Goal: Task Accomplishment & Management: Use online tool/utility

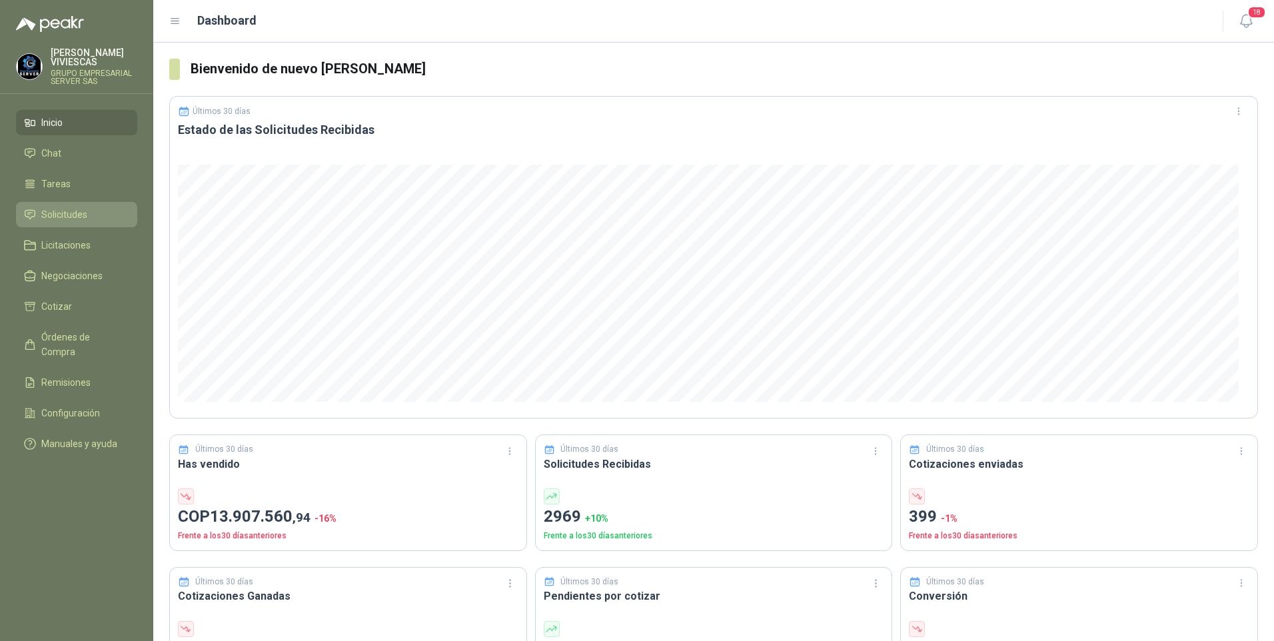
click at [55, 218] on span "Solicitudes" at bounding box center [64, 214] width 46 height 15
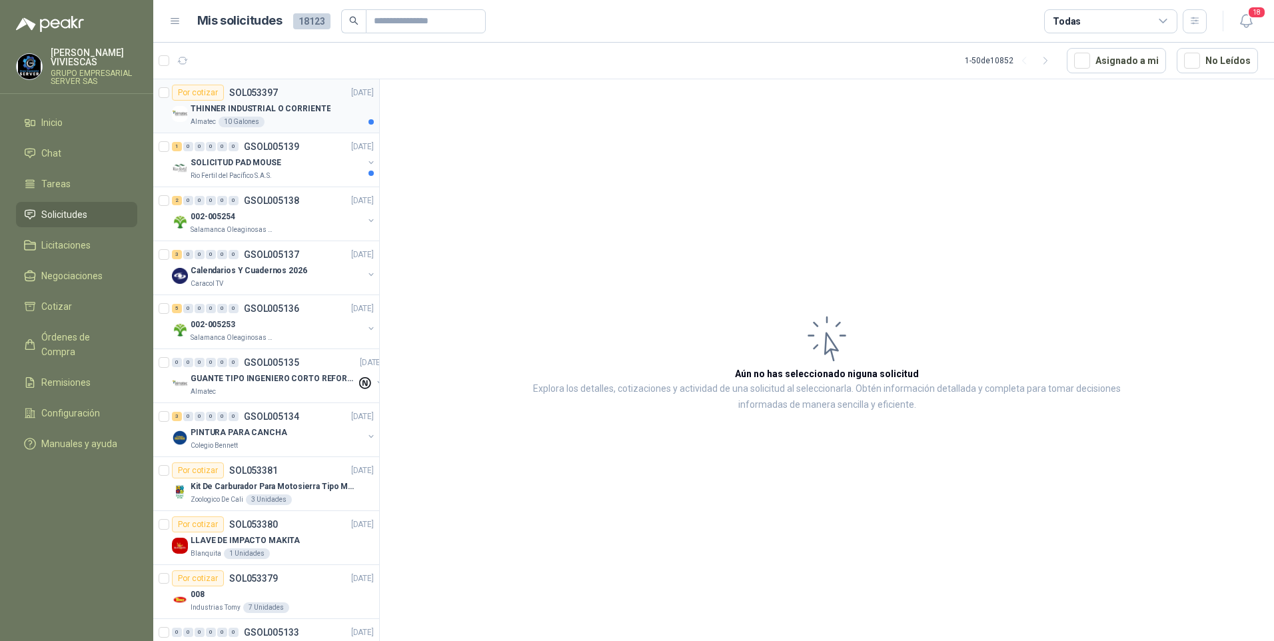
click at [279, 109] on p "THINNER INDUSTRIAL O CORRIENTE" at bounding box center [261, 109] width 140 height 13
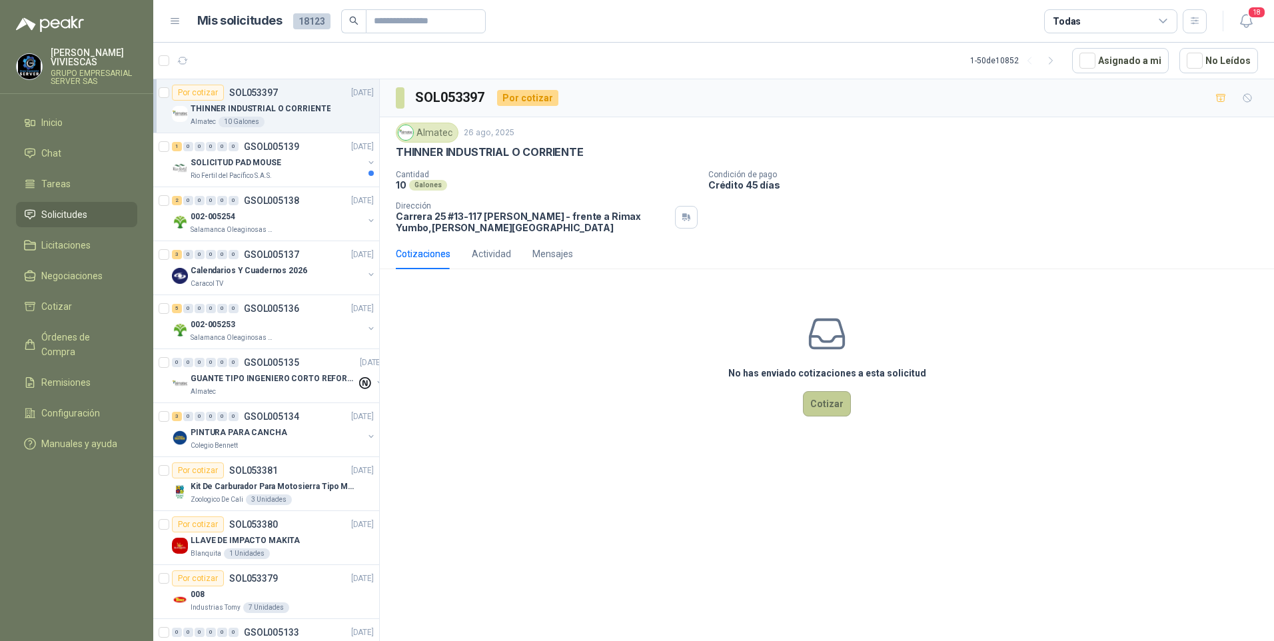
click at [834, 412] on button "Cotizar" at bounding box center [827, 403] width 48 height 25
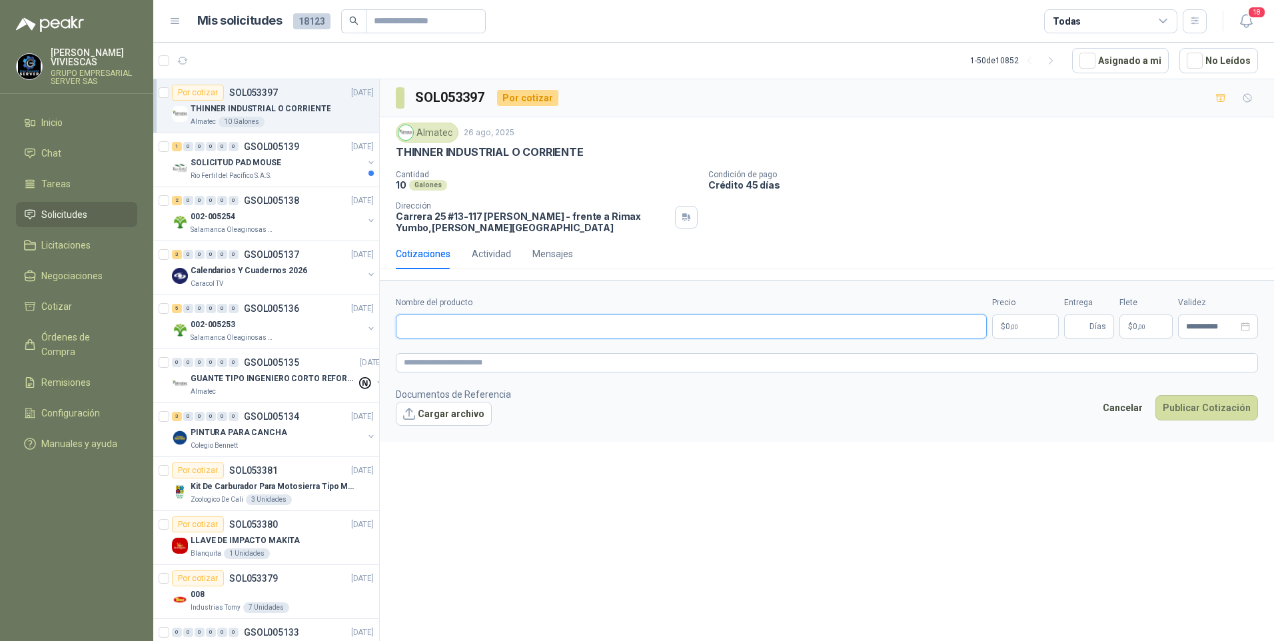
click at [458, 335] on input "Nombre del producto" at bounding box center [691, 326] width 591 height 24
type input "*"
type input "**********"
drag, startPoint x: 1043, startPoint y: 329, endPoint x: 1022, endPoint y: 331, distance: 21.4
click at [1041, 328] on p "$ 0 ,00" at bounding box center [1025, 326] width 67 height 24
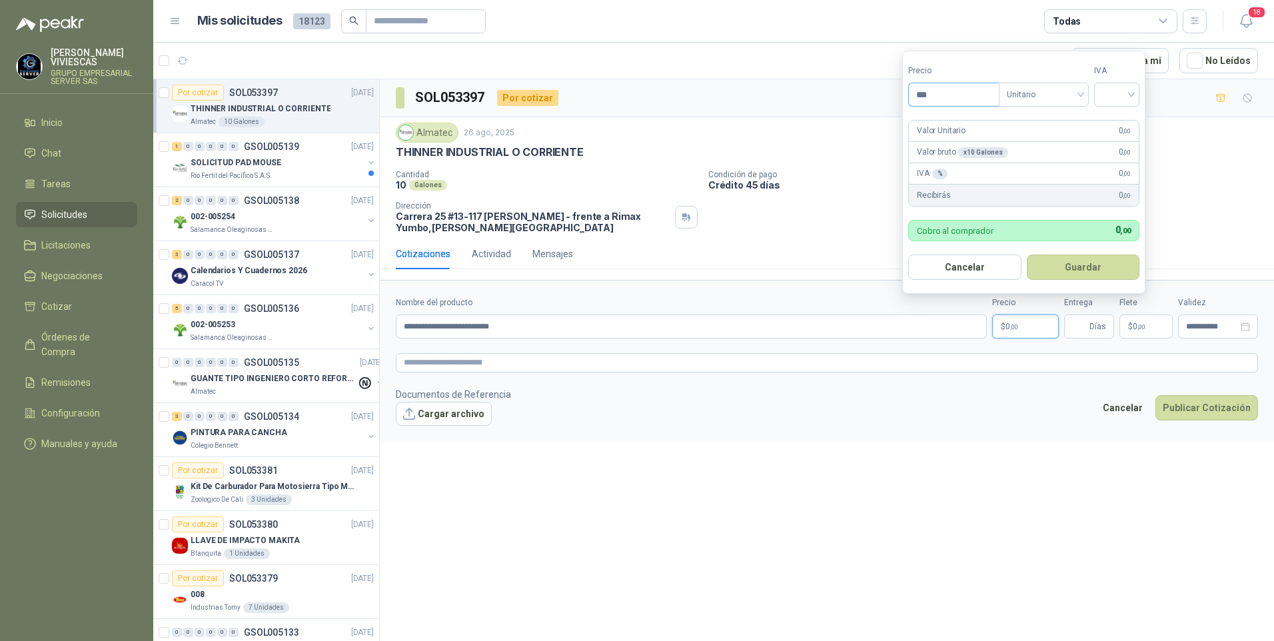
click at [964, 90] on input "***" at bounding box center [954, 94] width 90 height 23
type input "********"
click at [1128, 93] on input "search" at bounding box center [1116, 93] width 29 height 20
click at [1122, 121] on div "19%" at bounding box center [1119, 122] width 25 height 15
click at [1064, 270] on button "Guardar" at bounding box center [1085, 266] width 115 height 25
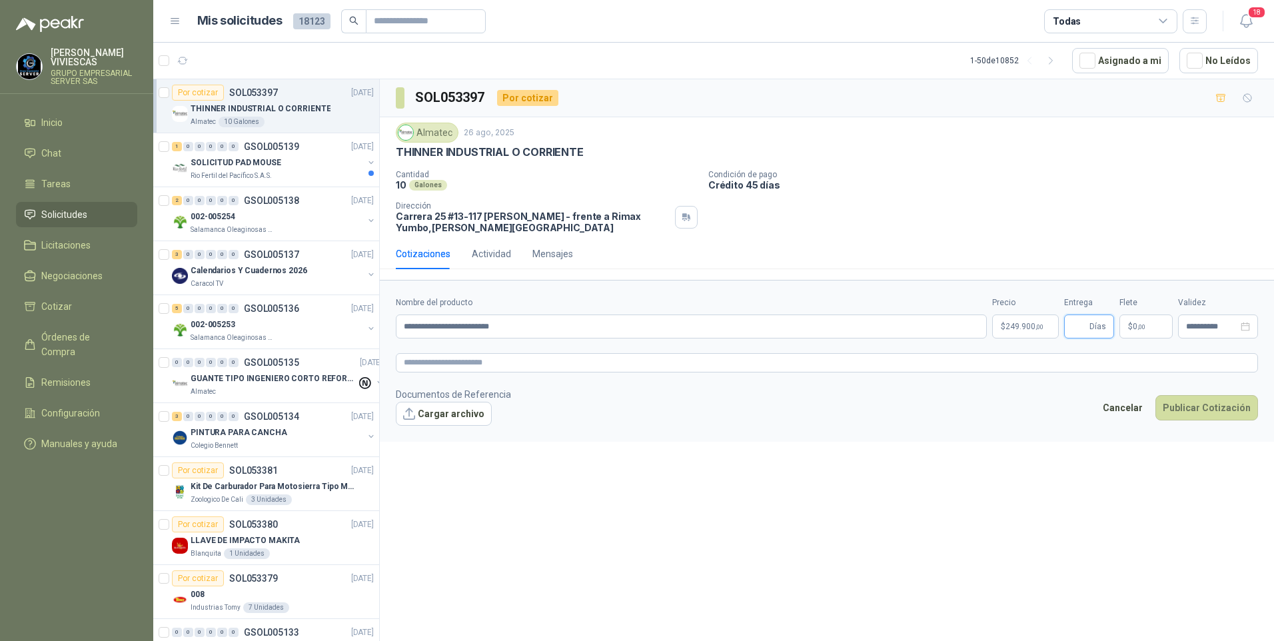
click at [1081, 324] on input "Entrega" at bounding box center [1079, 326] width 15 height 23
type input "*"
click at [1226, 402] on button "Publicar Cotización" at bounding box center [1206, 407] width 103 height 25
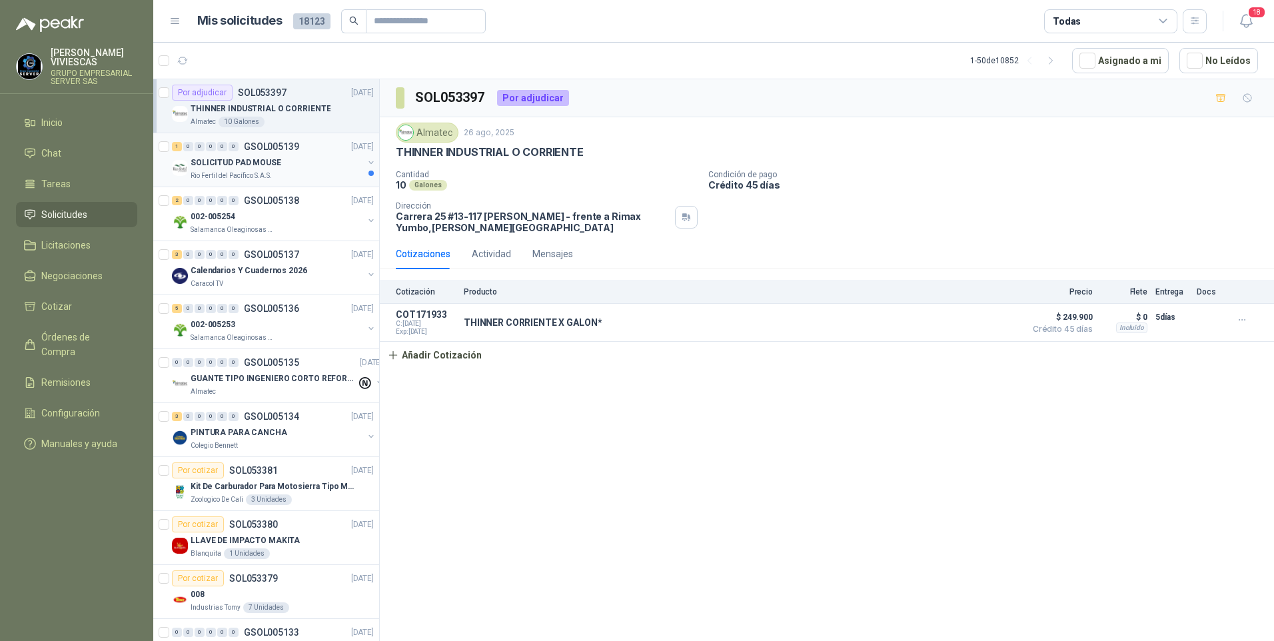
click at [227, 163] on p "SOLICITUD PAD MOUSE" at bounding box center [236, 163] width 91 height 13
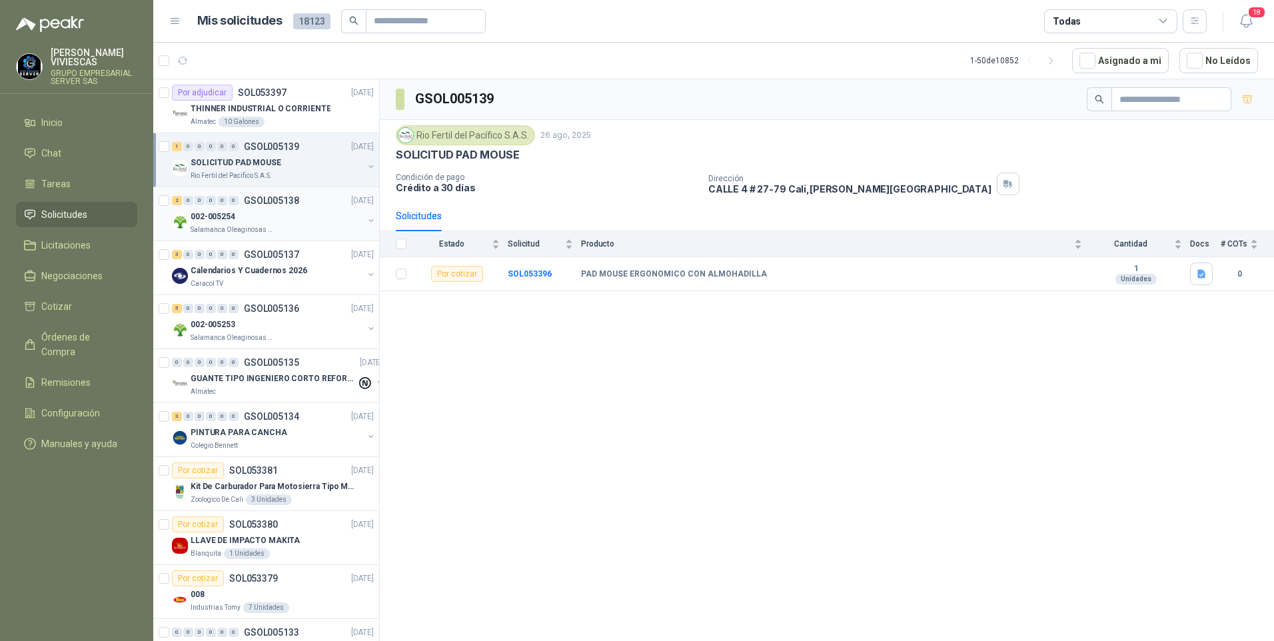
click at [199, 212] on p "002-005254" at bounding box center [213, 216] width 45 height 13
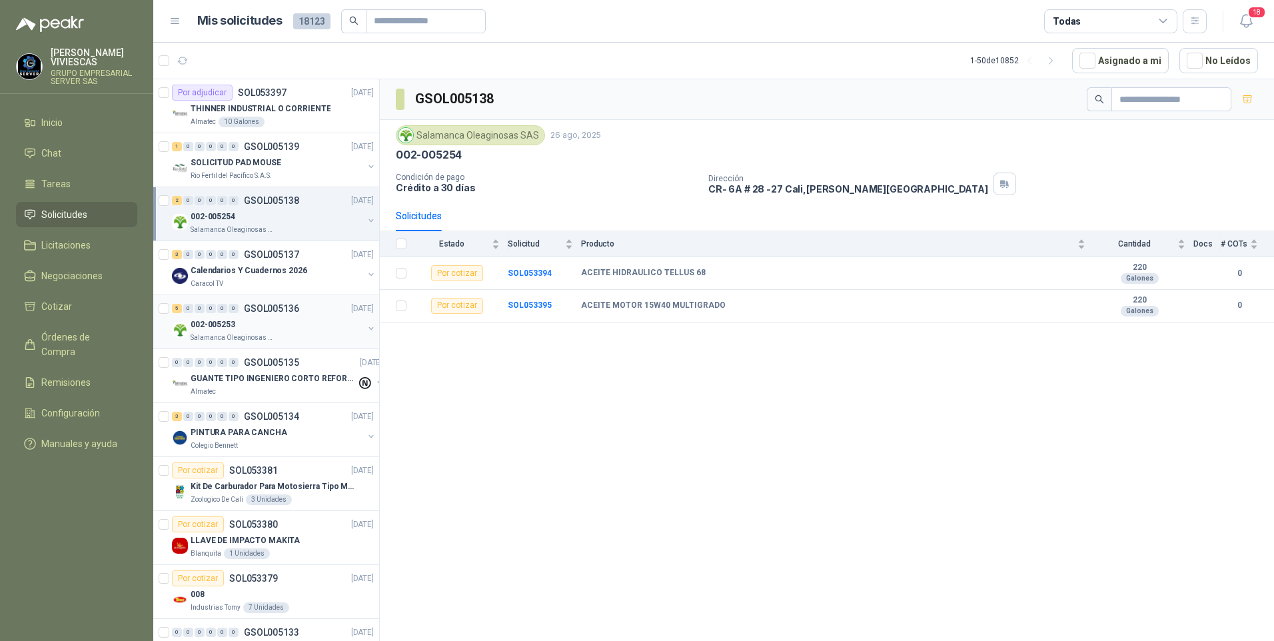
click at [218, 318] on p "002-005253" at bounding box center [213, 324] width 45 height 13
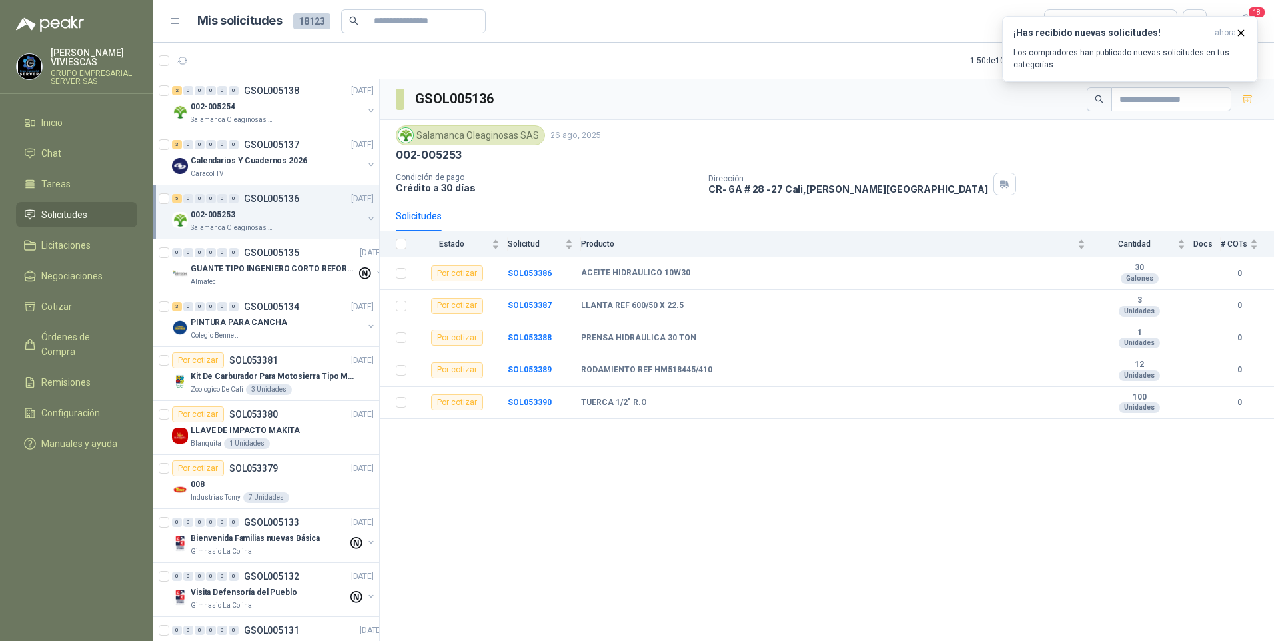
scroll to position [133, 0]
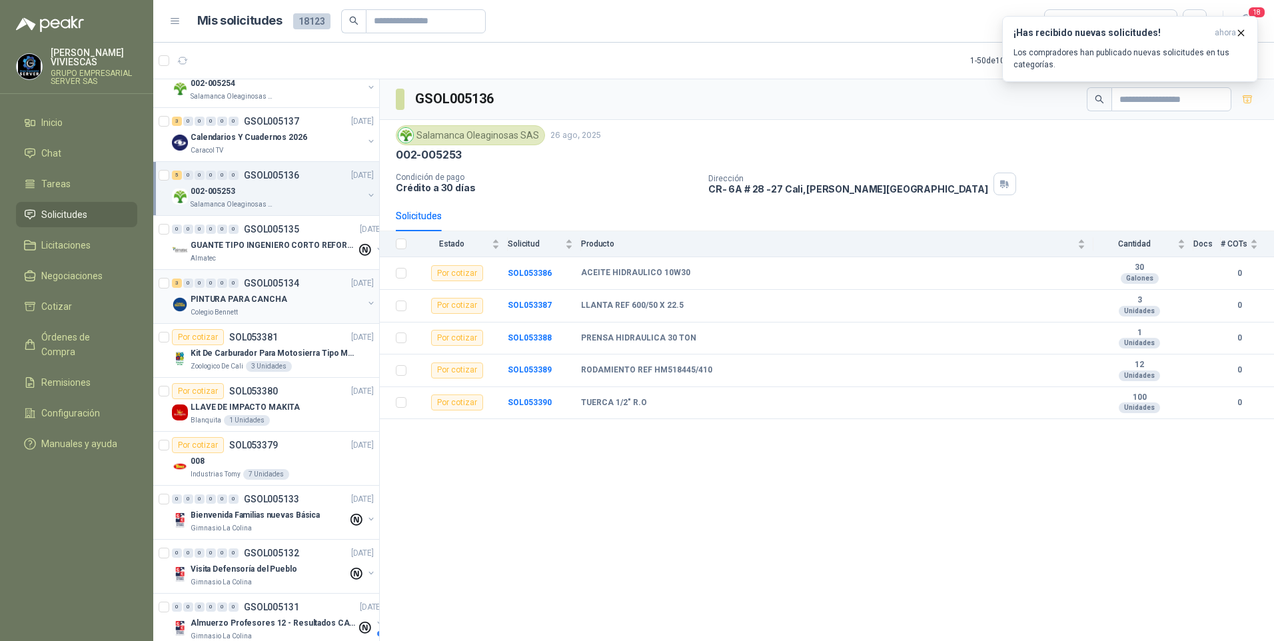
click at [232, 310] on p "Colegio Bennett" at bounding box center [214, 312] width 47 height 11
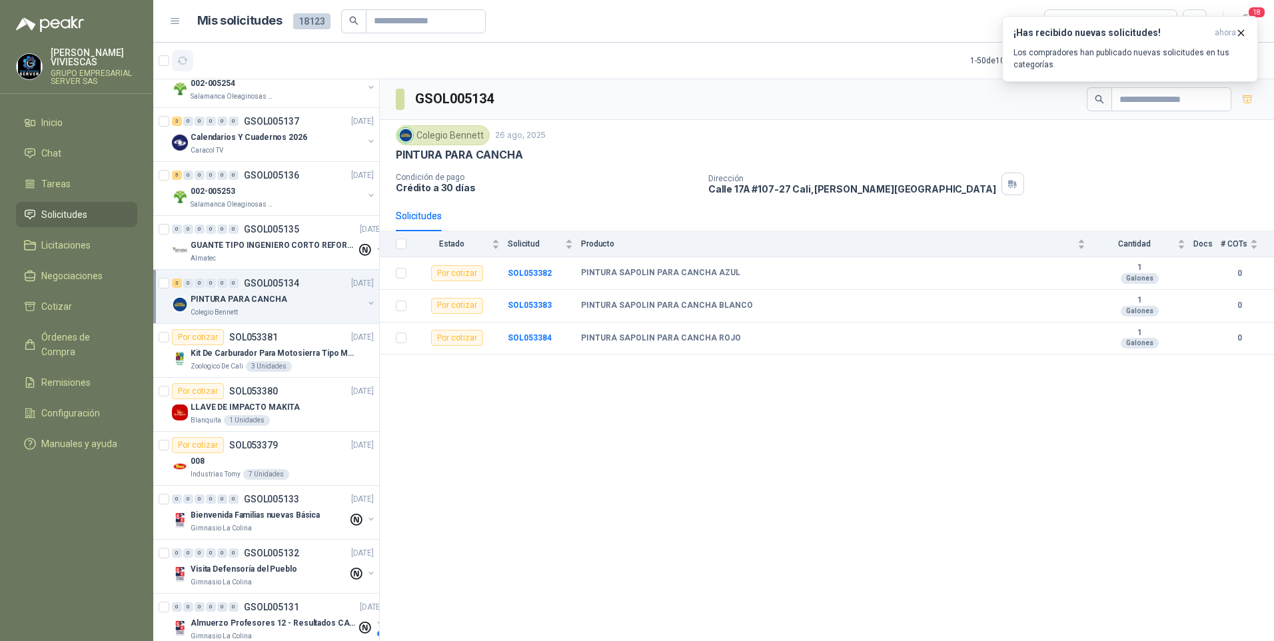
click at [179, 59] on icon "button" at bounding box center [183, 60] width 10 height 7
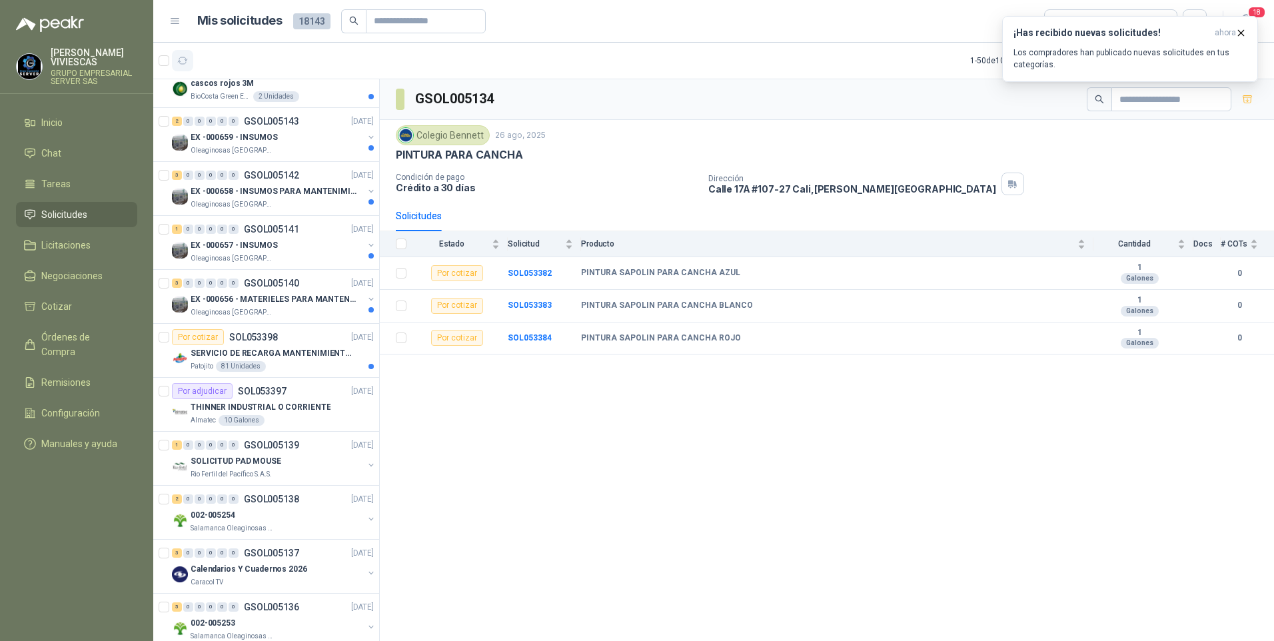
scroll to position [565, 0]
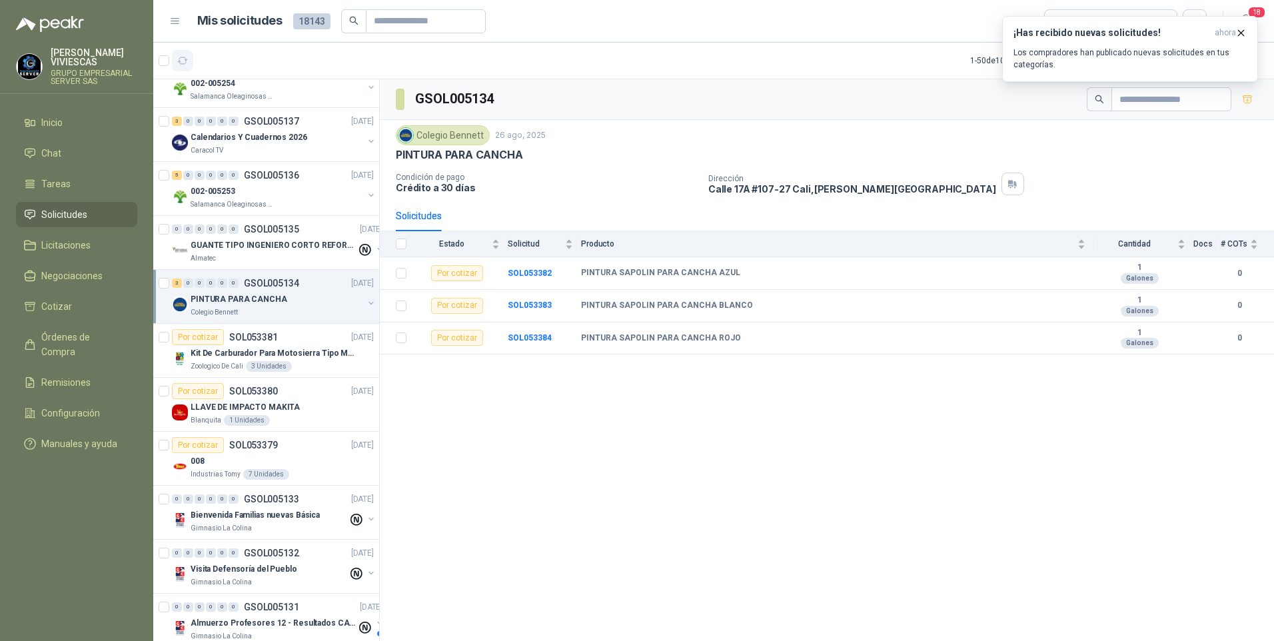
click at [176, 61] on button "button" at bounding box center [182, 60] width 21 height 21
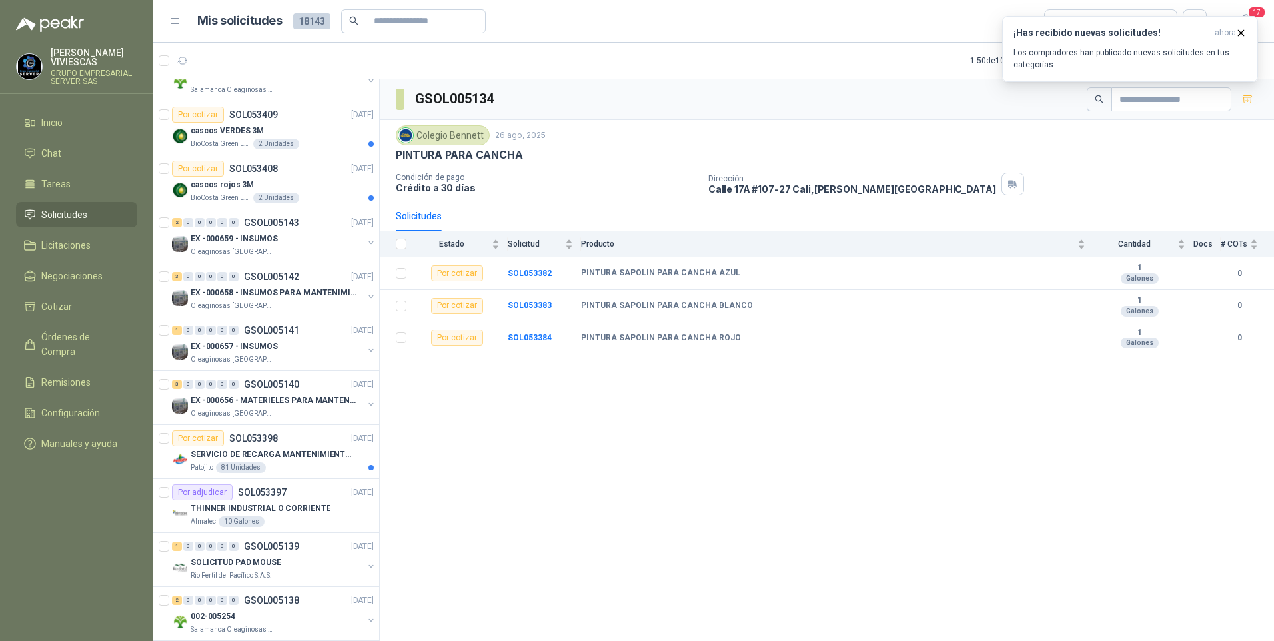
scroll to position [0, 0]
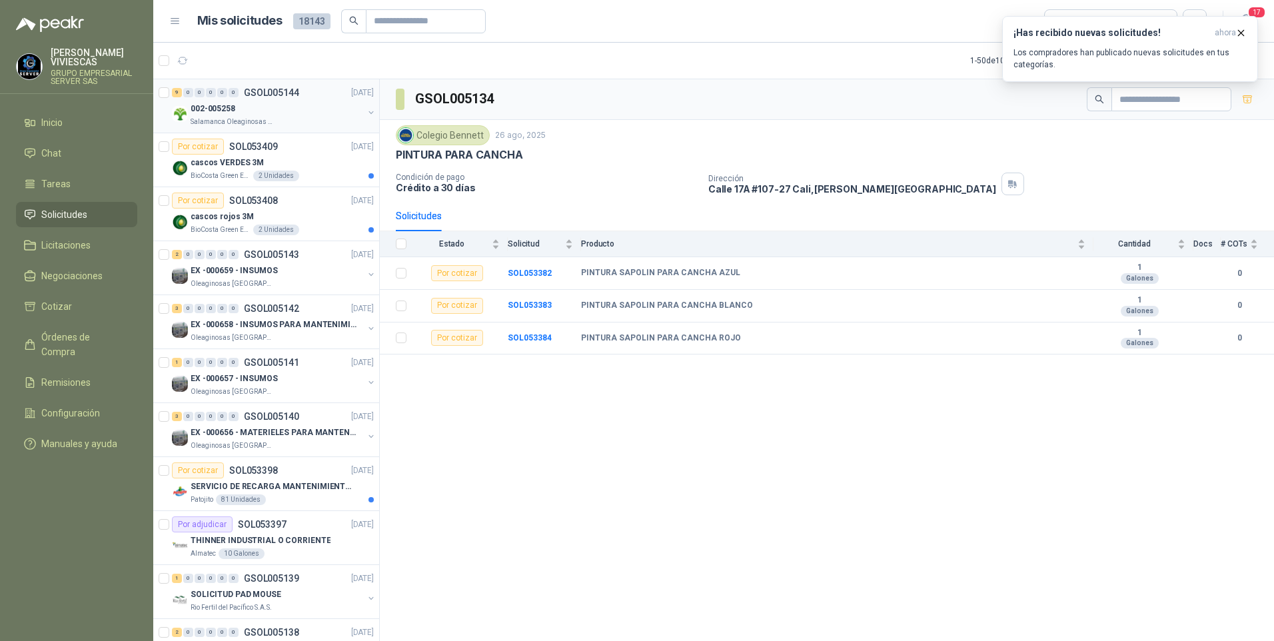
click at [215, 110] on p "002-005258" at bounding box center [213, 109] width 45 height 13
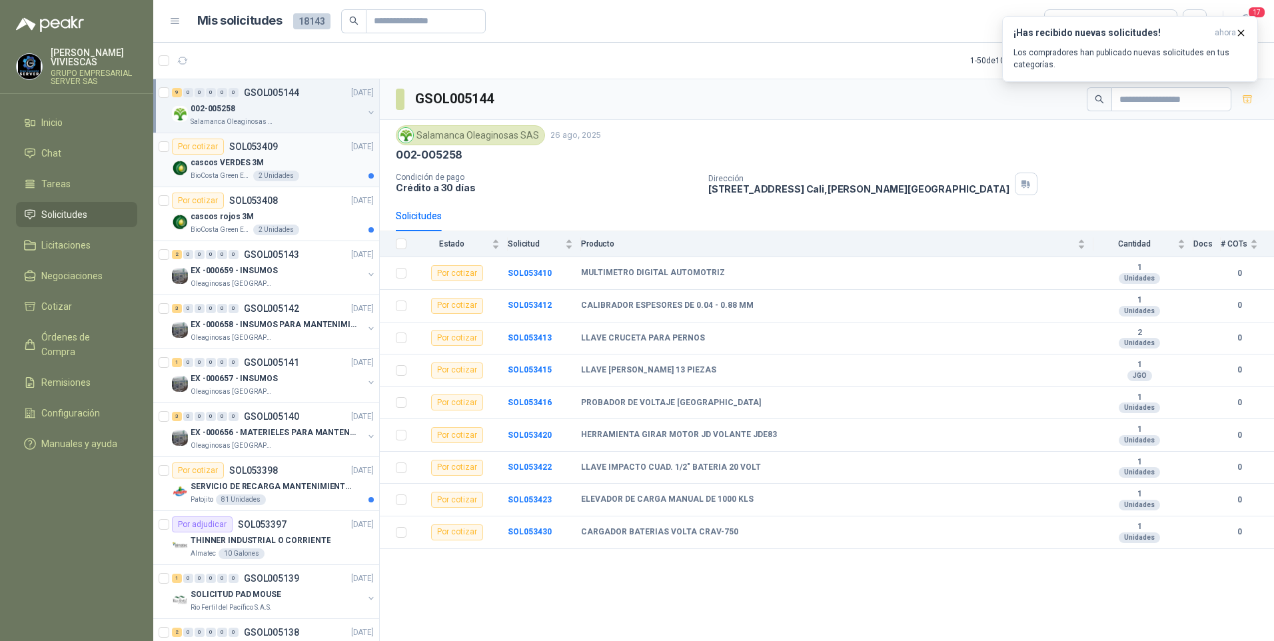
click at [200, 165] on p "cascos VERDES 3M" at bounding box center [227, 163] width 73 height 13
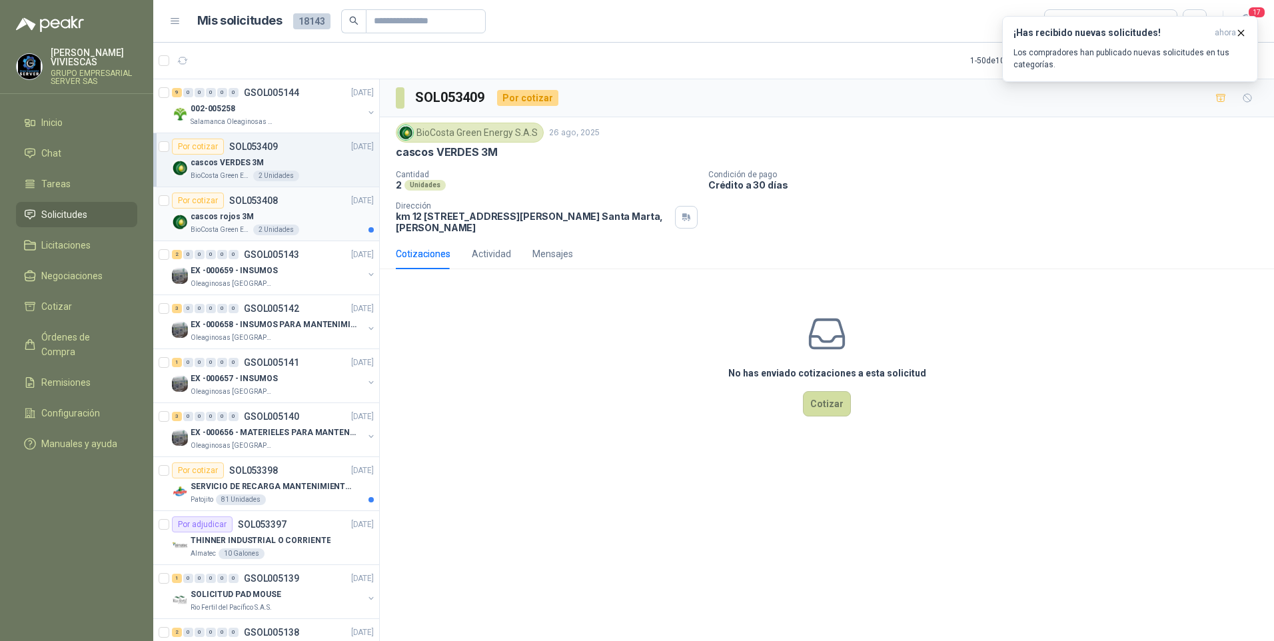
click at [230, 215] on p "cascos rojos 3M" at bounding box center [222, 216] width 63 height 13
click at [265, 119] on p "Salamanca Oleaginosas SAS" at bounding box center [233, 122] width 84 height 11
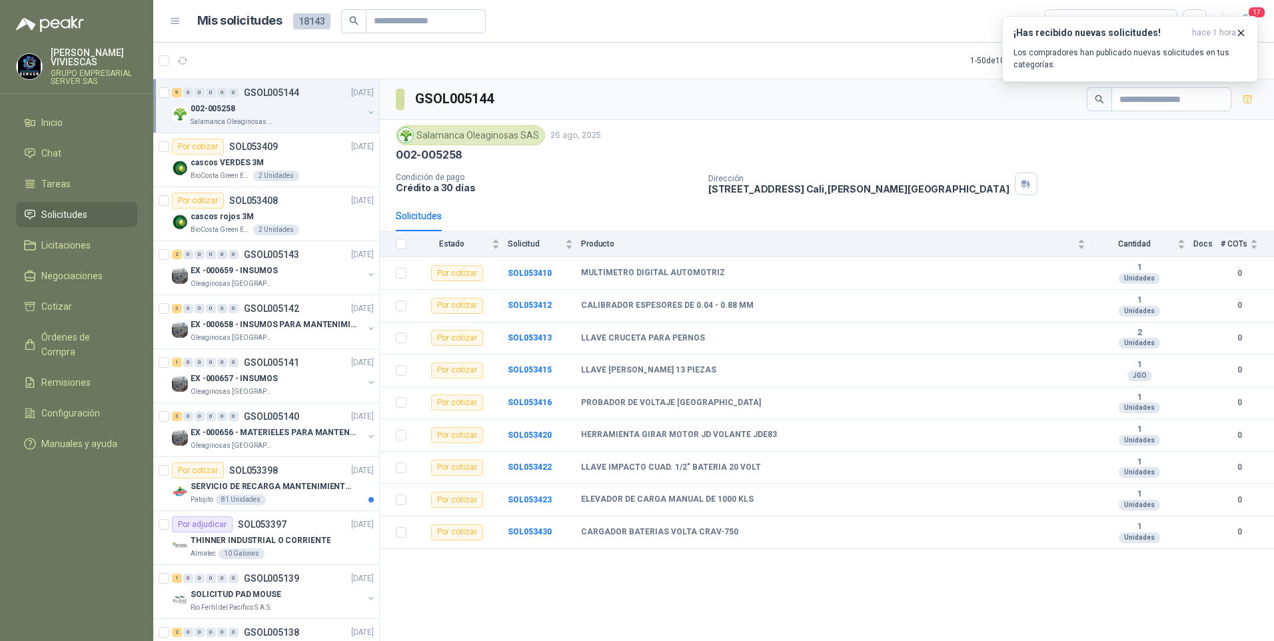
click at [232, 109] on p "002-005258" at bounding box center [213, 109] width 45 height 13
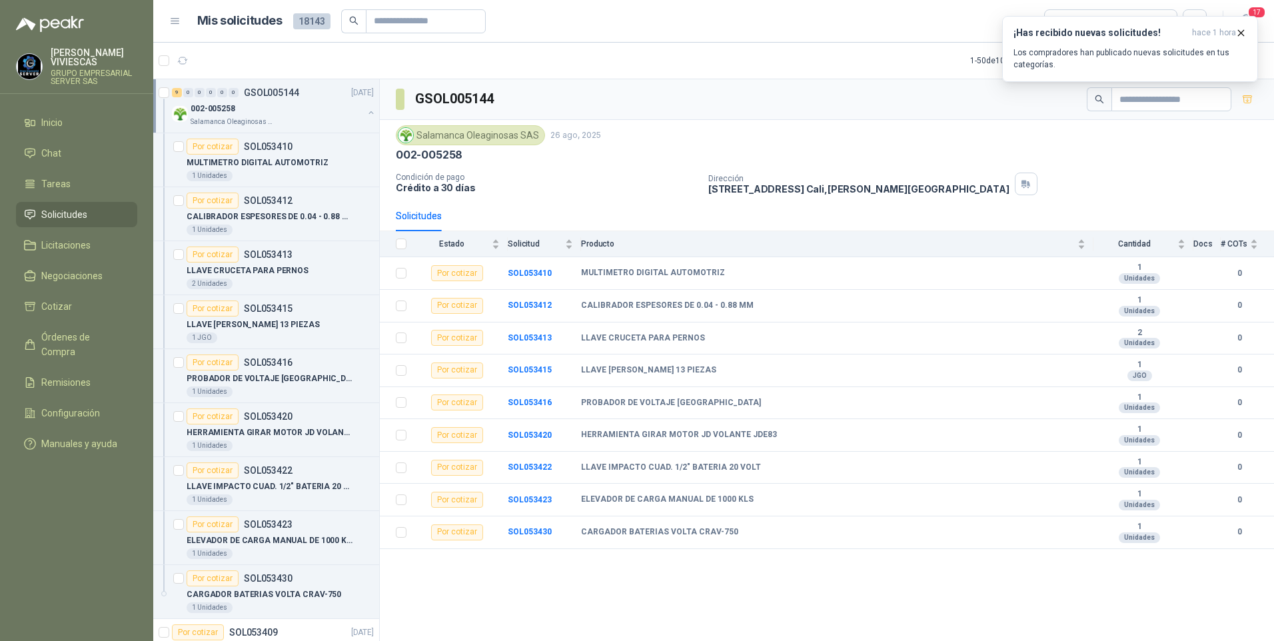
click at [197, 63] on article "1 - 50 de 10860 Asignado a mi No Leídos" at bounding box center [713, 61] width 1120 height 36
click at [174, 58] on button "button" at bounding box center [182, 60] width 21 height 21
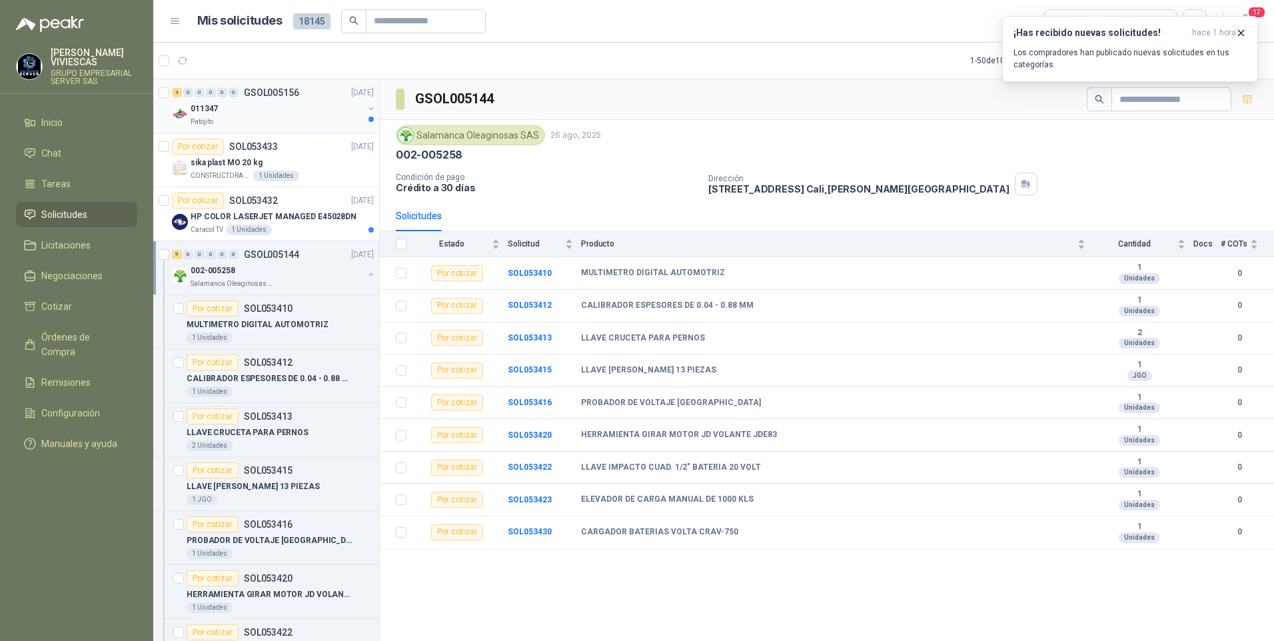
click at [224, 108] on div "011347" at bounding box center [277, 109] width 173 height 16
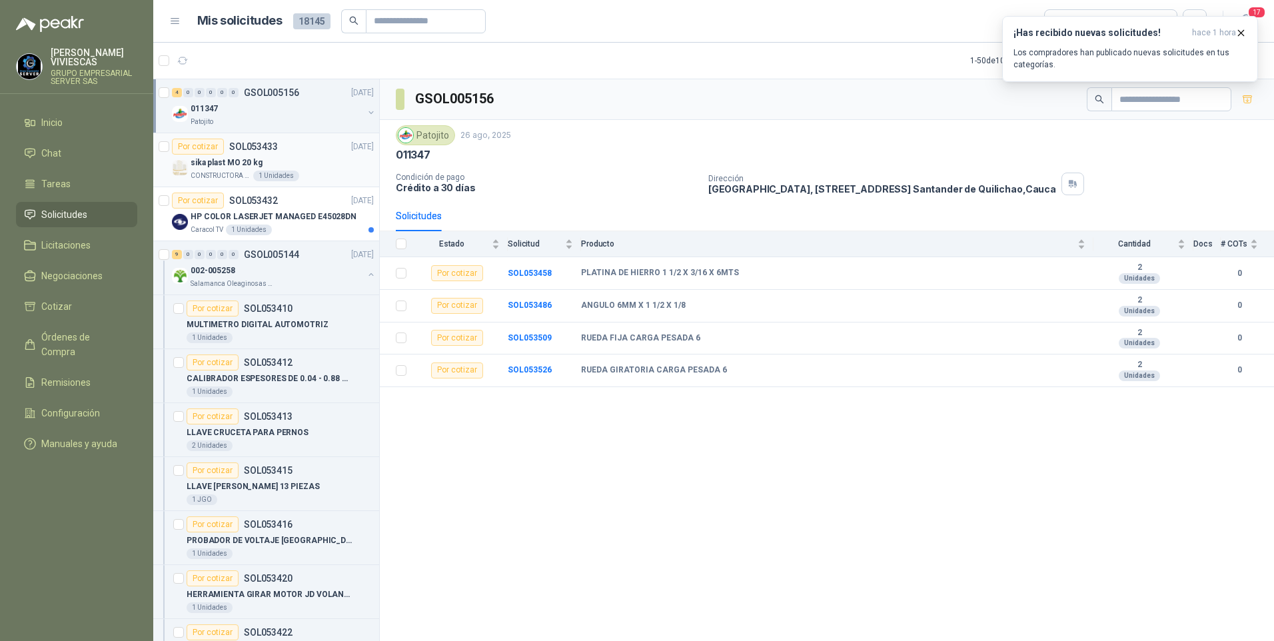
click at [220, 168] on p "sika plast MO 20 kg" at bounding box center [227, 163] width 72 height 13
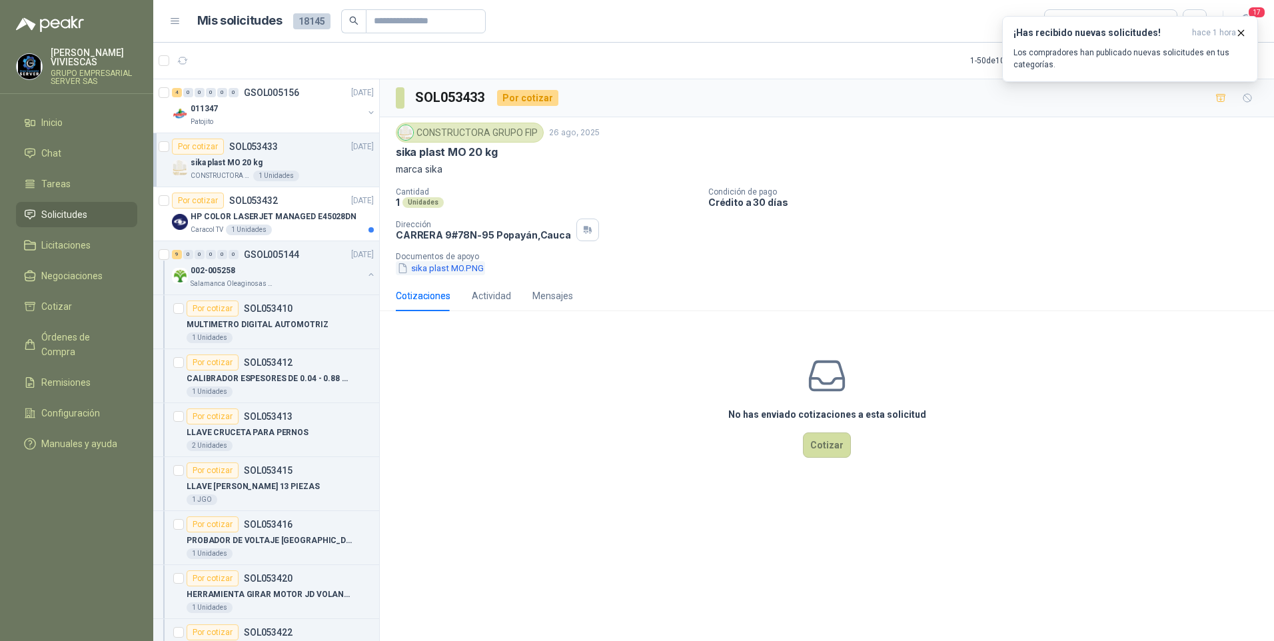
click at [445, 267] on button "sika plast MO.PNG" at bounding box center [440, 268] width 89 height 14
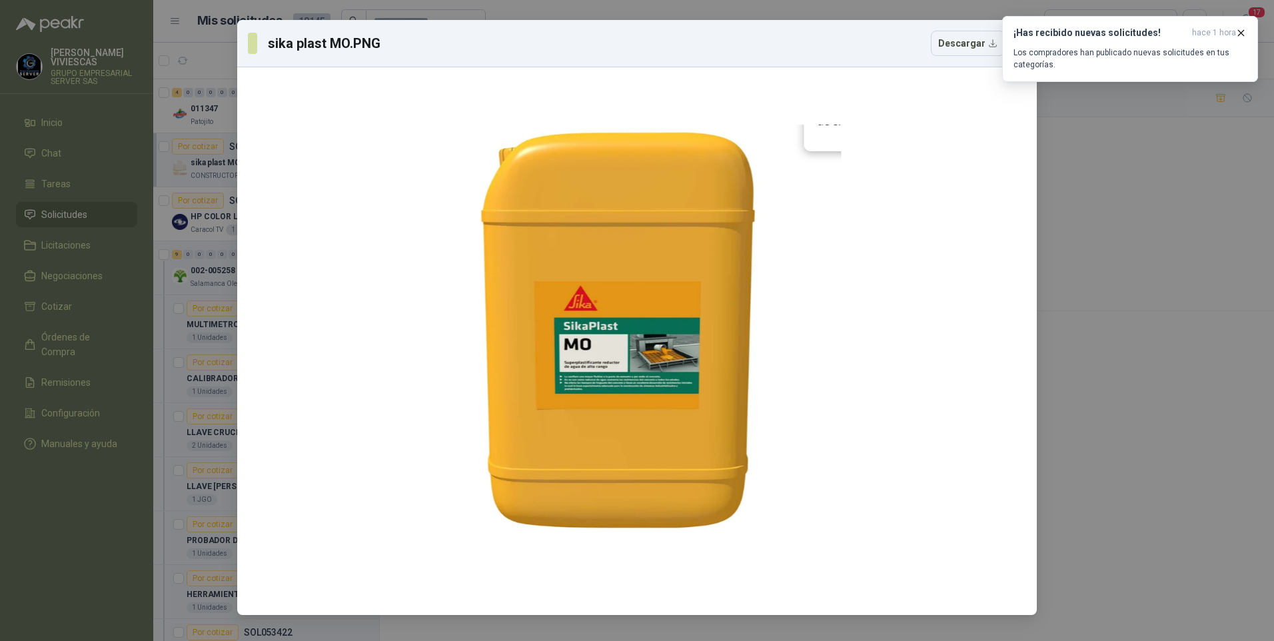
click at [1134, 388] on div "sika plast MO.PNG Descargar" at bounding box center [637, 320] width 1274 height 641
